Goal: Task Accomplishment & Management: Manage account settings

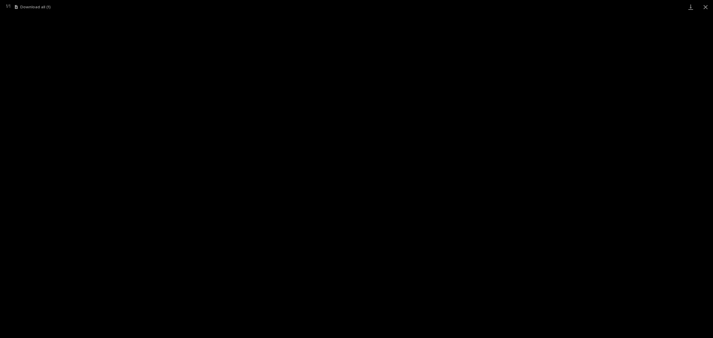
scroll to position [15, 0]
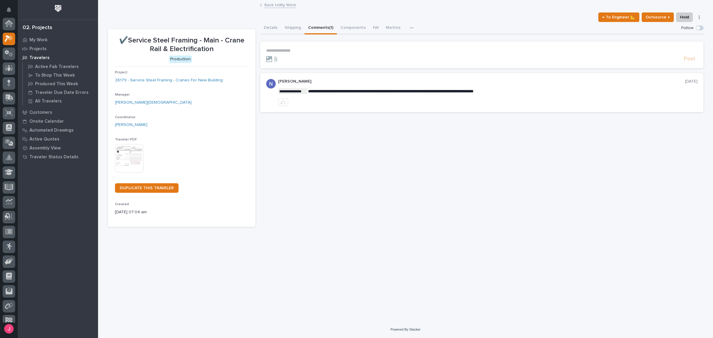
scroll to position [15, 0]
click at [280, 6] on link "Back to My Work" at bounding box center [279, 4] width 31 height 7
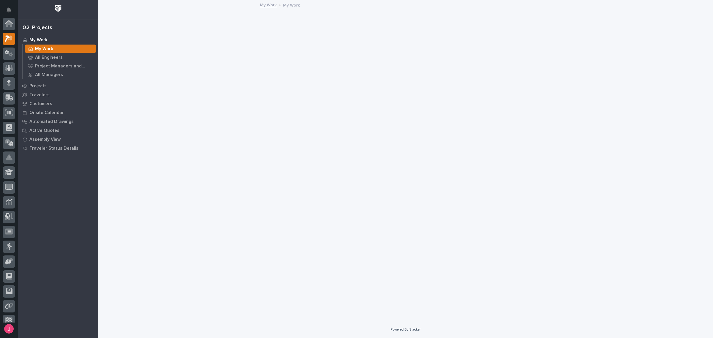
scroll to position [15, 0]
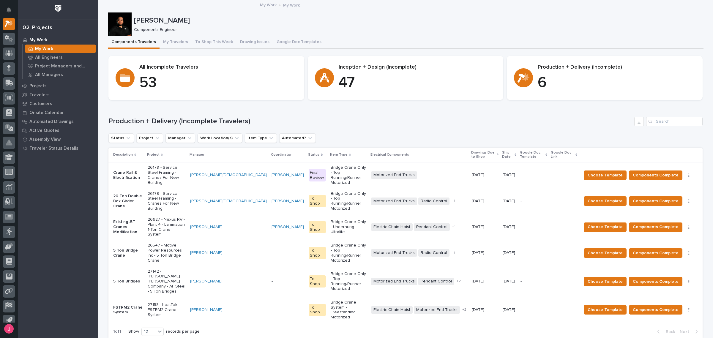
click at [362, 117] on div "Production + Delivery (Incomplete Travelers)" at bounding box center [405, 122] width 594 height 10
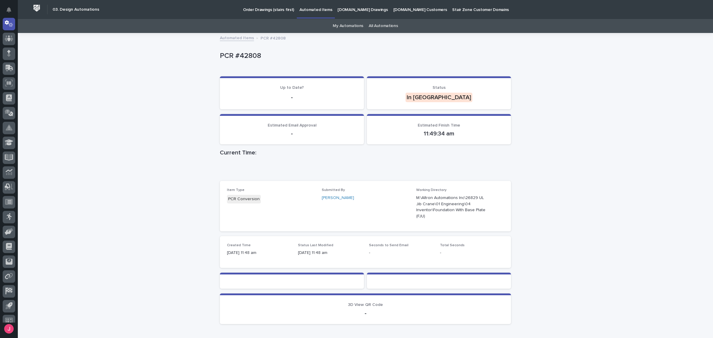
click at [570, 207] on div "Loading... Saving… Loading... Saving… PCR #42808 PCR #42808 Sorry, there was an…" at bounding box center [365, 196] width 695 height 325
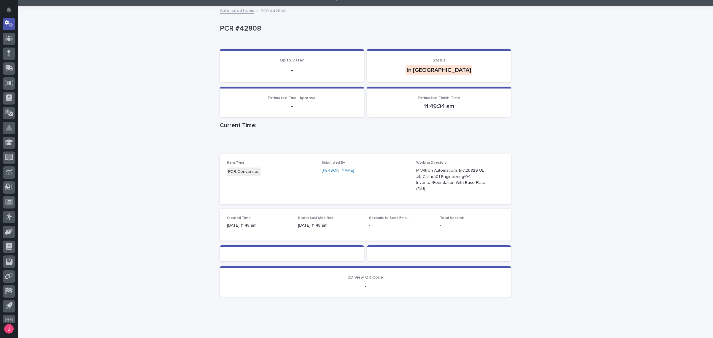
scroll to position [36, 0]
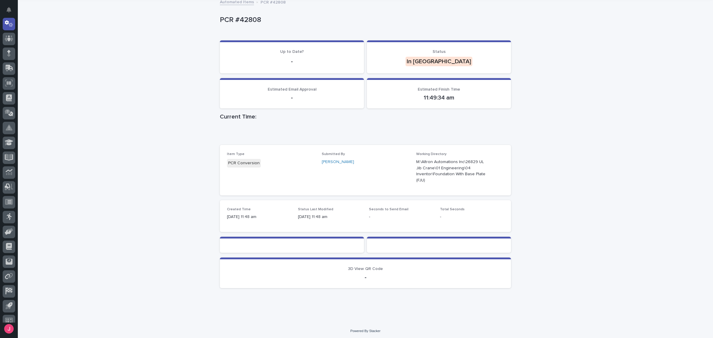
click at [570, 79] on div "Loading... Saving… Loading... Saving… PCR #42808 PCR #42808 Sorry, there was an…" at bounding box center [365, 160] width 695 height 325
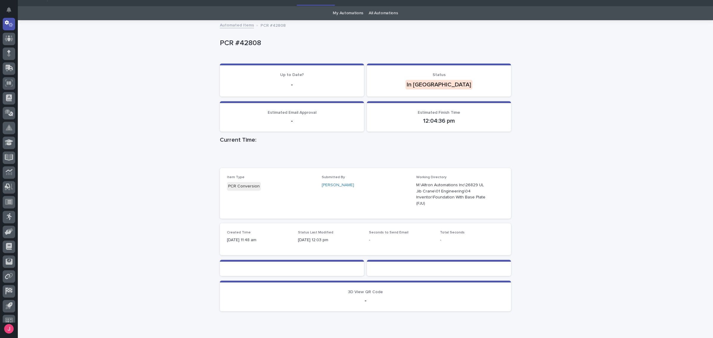
scroll to position [0, 0]
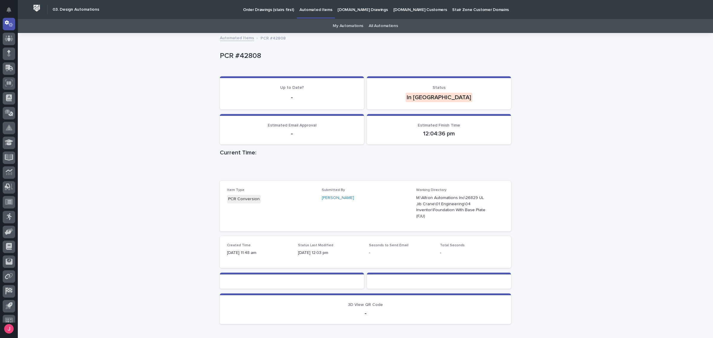
drag, startPoint x: 348, startPoint y: 26, endPoint x: 419, endPoint y: 42, distance: 73.2
click at [480, 54] on p "PCR #42808" at bounding box center [364, 56] width 289 height 9
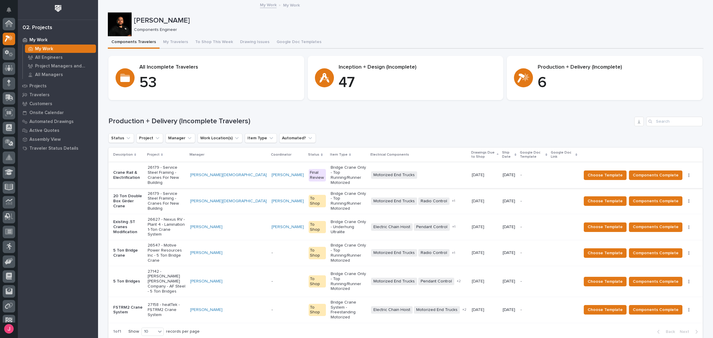
scroll to position [15, 0]
click at [332, 176] on p "Bridge Crane Only - Top Running/Runner Motorized" at bounding box center [348, 175] width 36 height 20
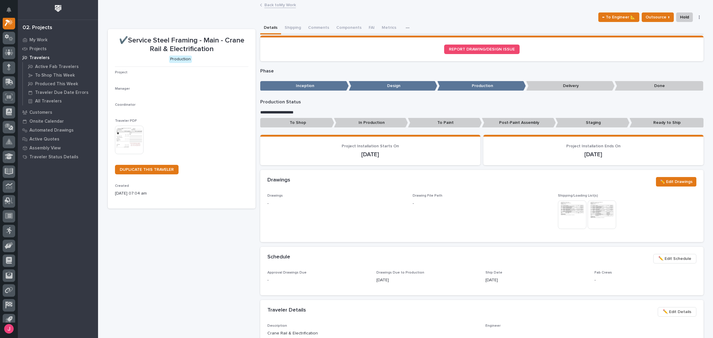
scroll to position [15, 0]
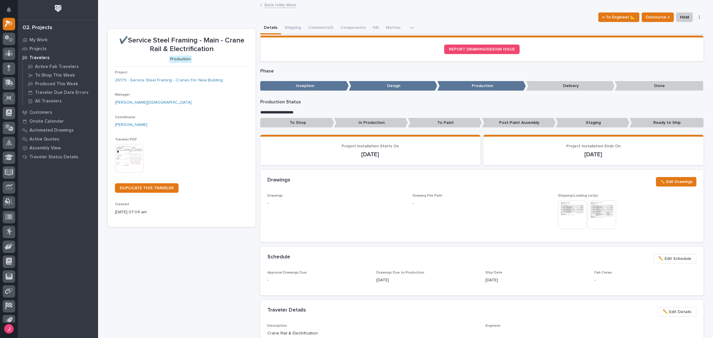
click at [115, 166] on img at bounding box center [129, 158] width 29 height 29
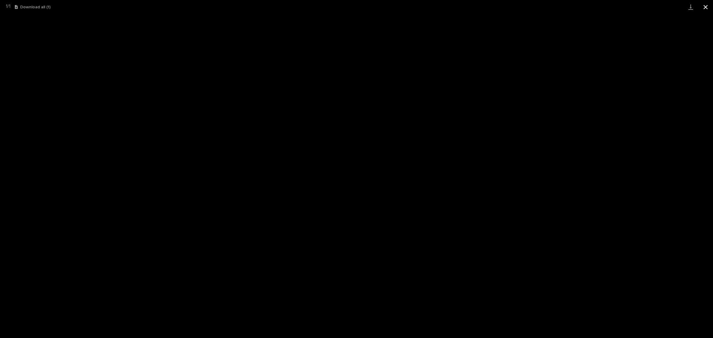
click at [711, 5] on button "Close gallery" at bounding box center [705, 7] width 15 height 14
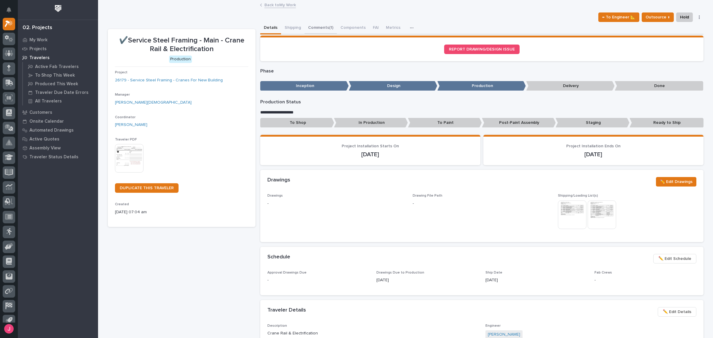
click at [321, 31] on button "Comments (1)" at bounding box center [320, 28] width 32 height 12
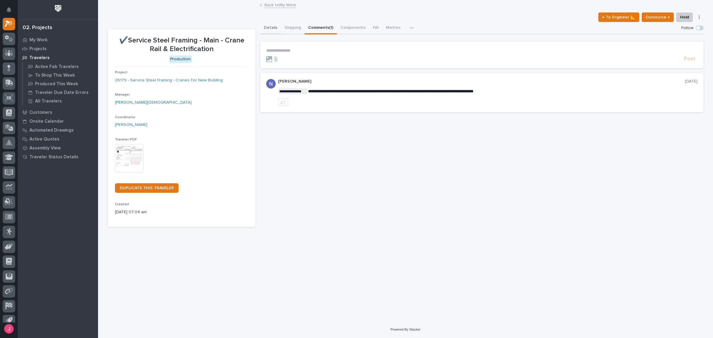
click at [267, 26] on button "Details" at bounding box center [270, 28] width 21 height 12
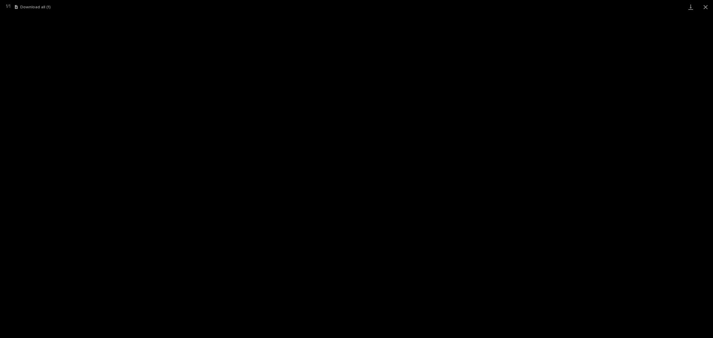
scroll to position [15, 0]
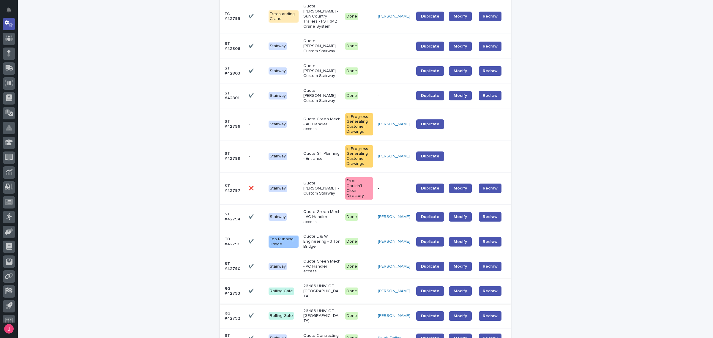
scroll to position [186, 0]
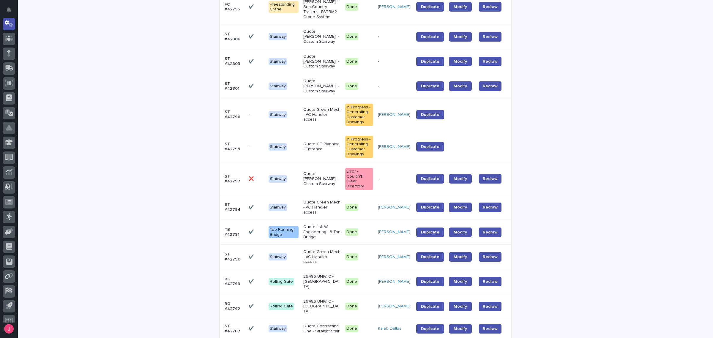
click at [464, 131] on td at bounding box center [460, 147] width 28 height 32
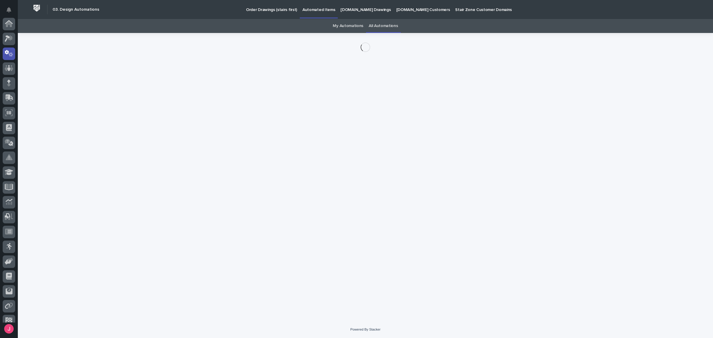
scroll to position [30, 0]
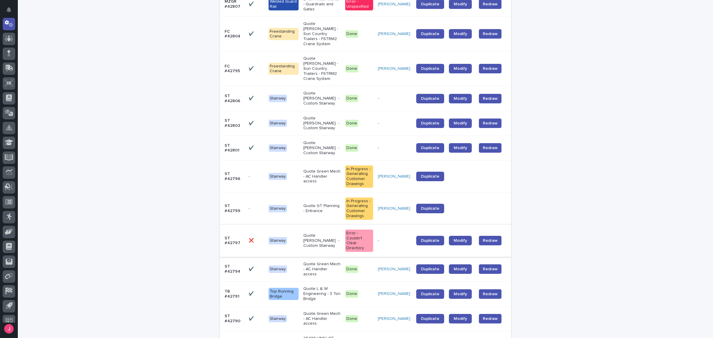
scroll to position [167, 0]
